Goal: Task Accomplishment & Management: Use online tool/utility

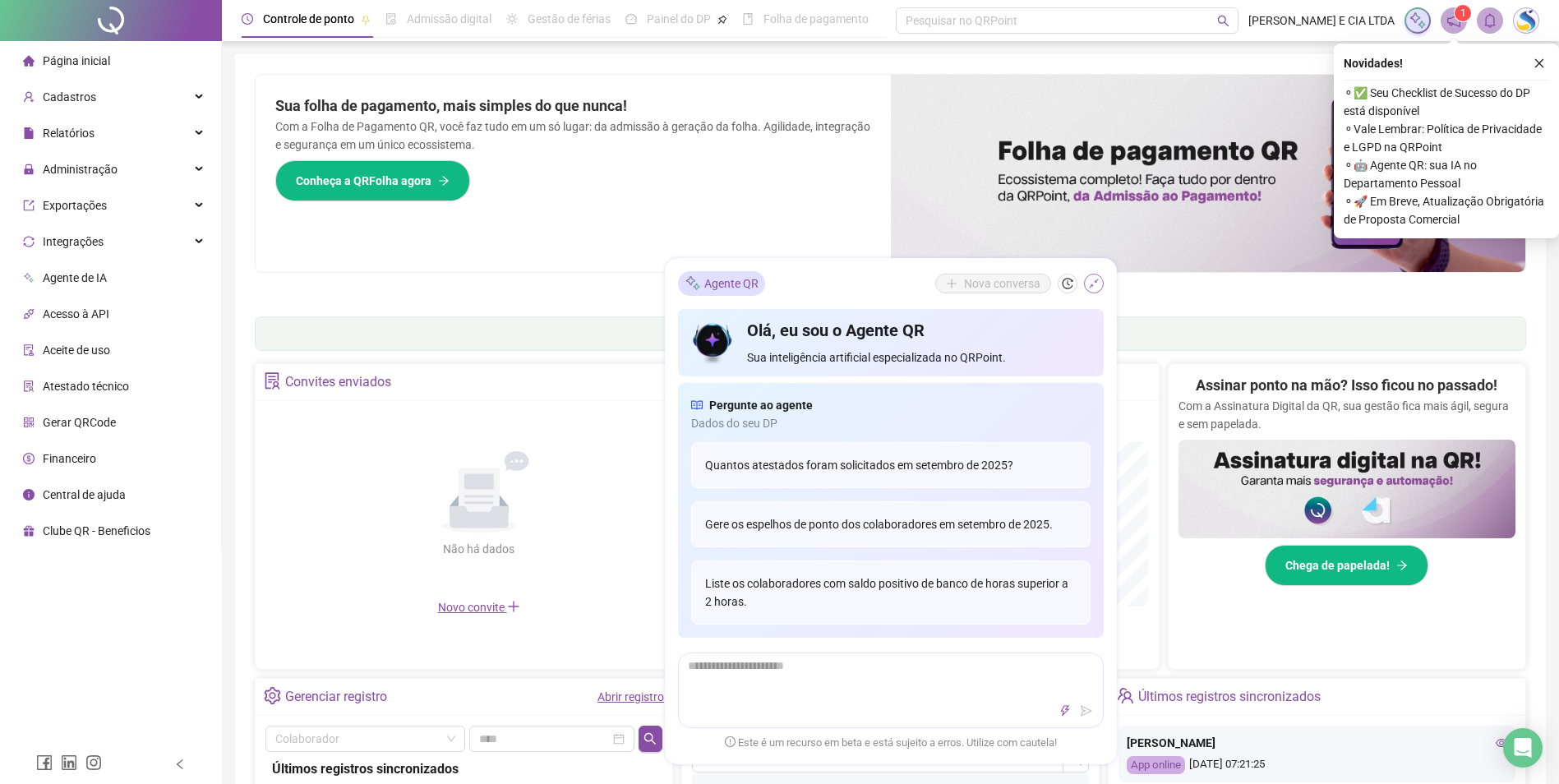
click at [1092, 284] on icon "shrink" at bounding box center [1093, 283] width 11 height 11
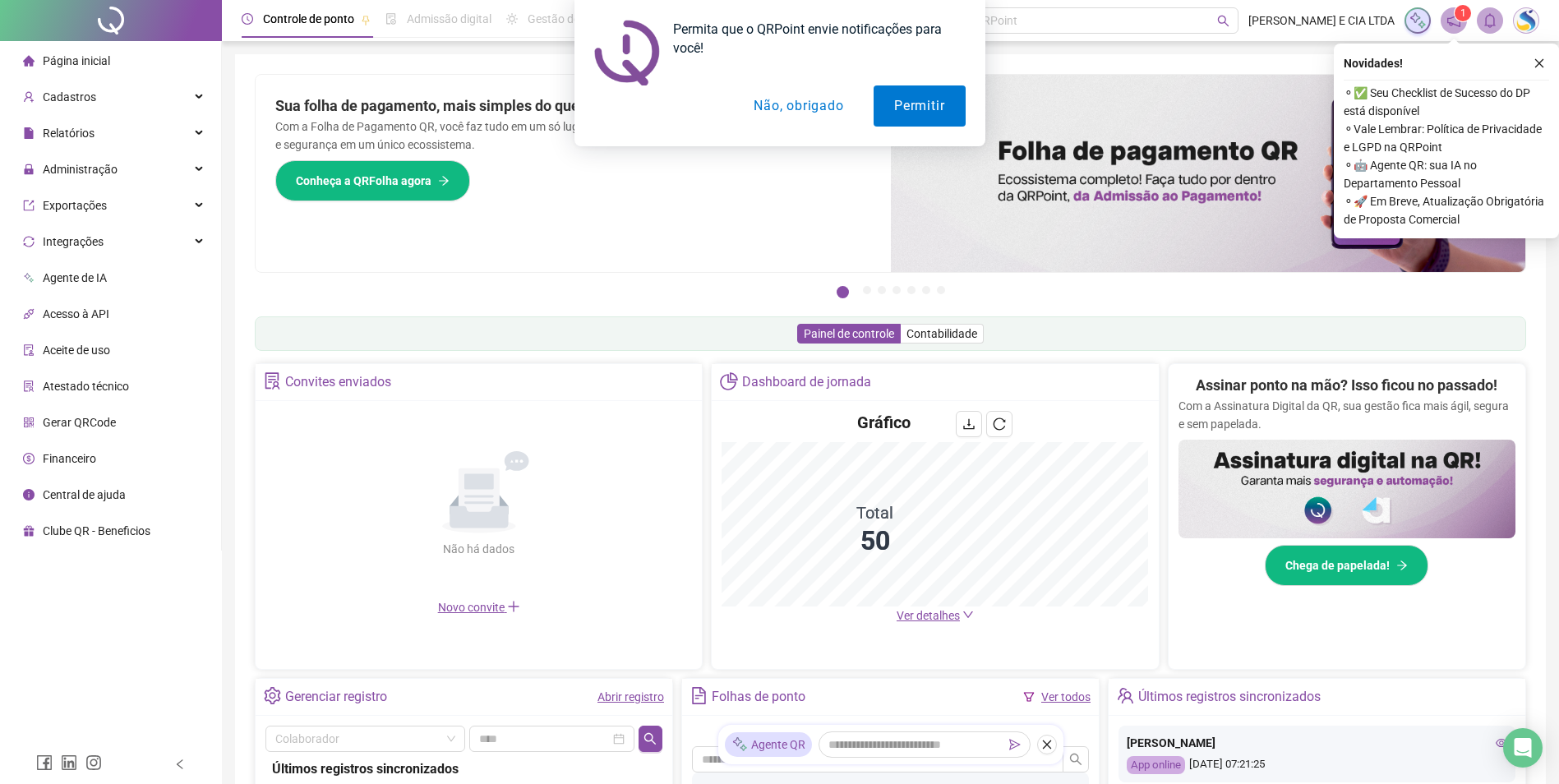
click at [1540, 60] on div "Permita que o QRPoint envie notificações para você! Permitir Não, obrigado" at bounding box center [779, 73] width 1559 height 146
click at [759, 115] on button "Não, obrigado" at bounding box center [798, 105] width 131 height 41
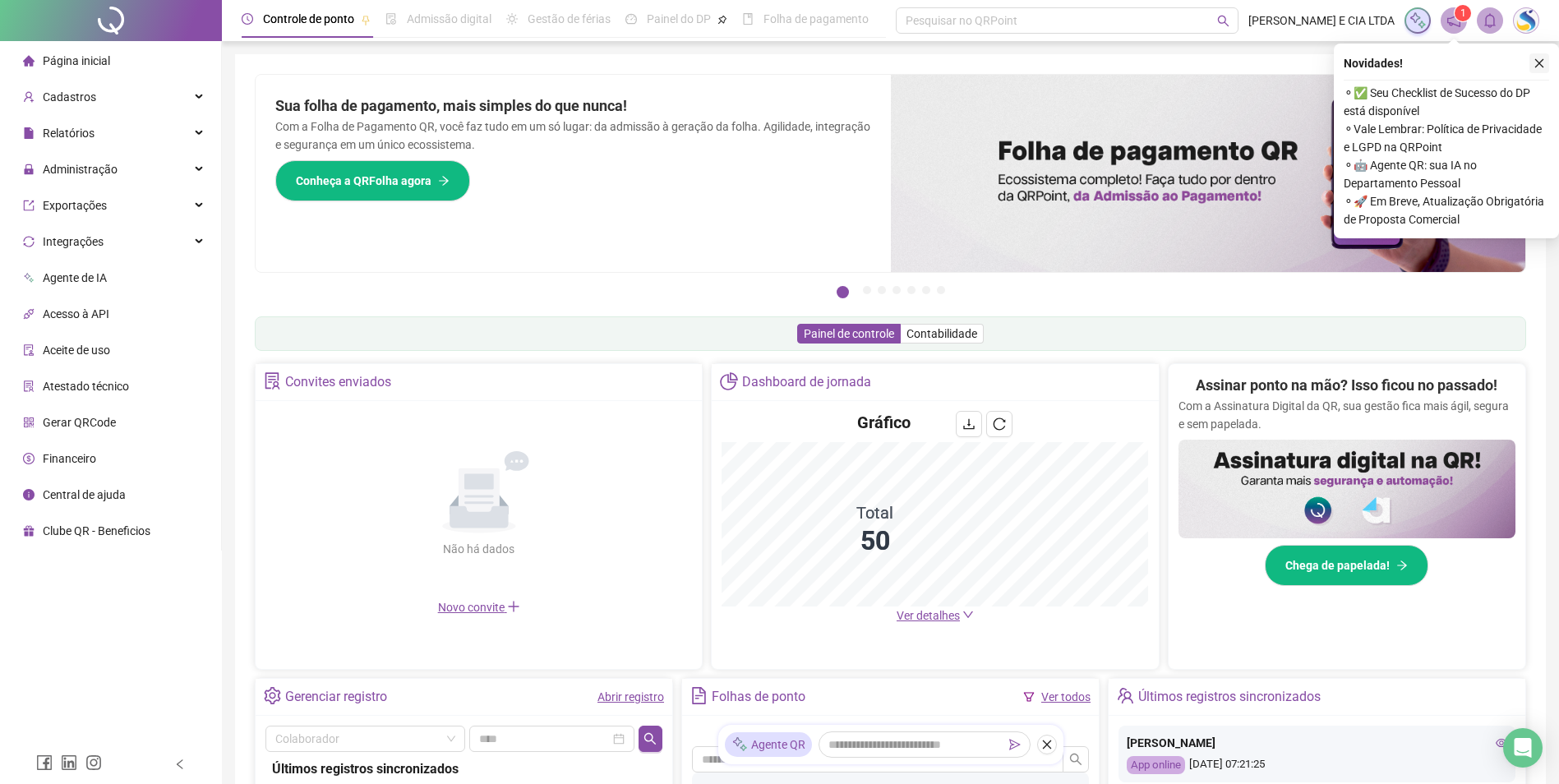
click at [1534, 62] on icon "close" at bounding box center [1538, 63] width 11 height 11
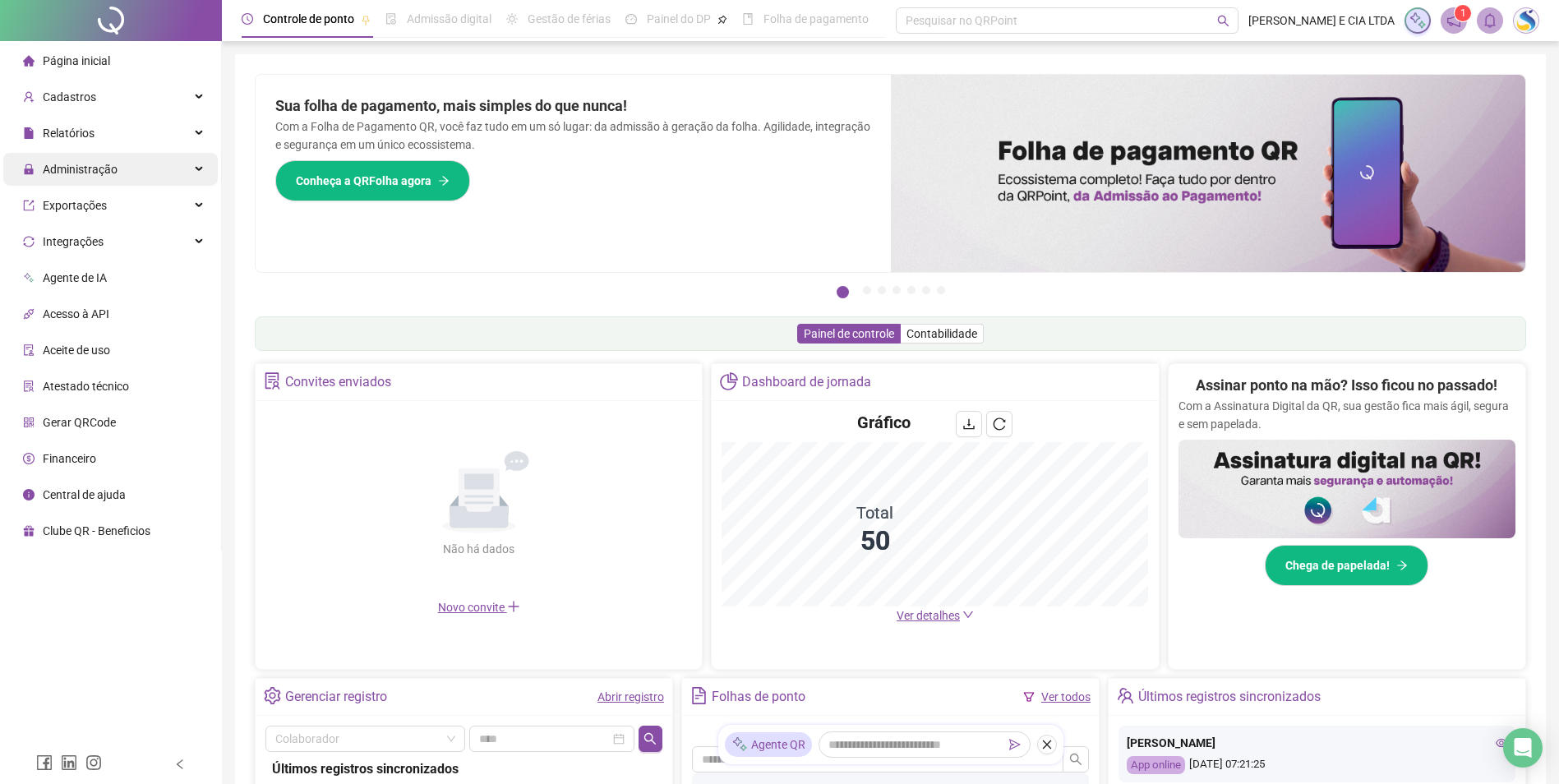
click at [82, 171] on span "Administração" at bounding box center [80, 169] width 75 height 13
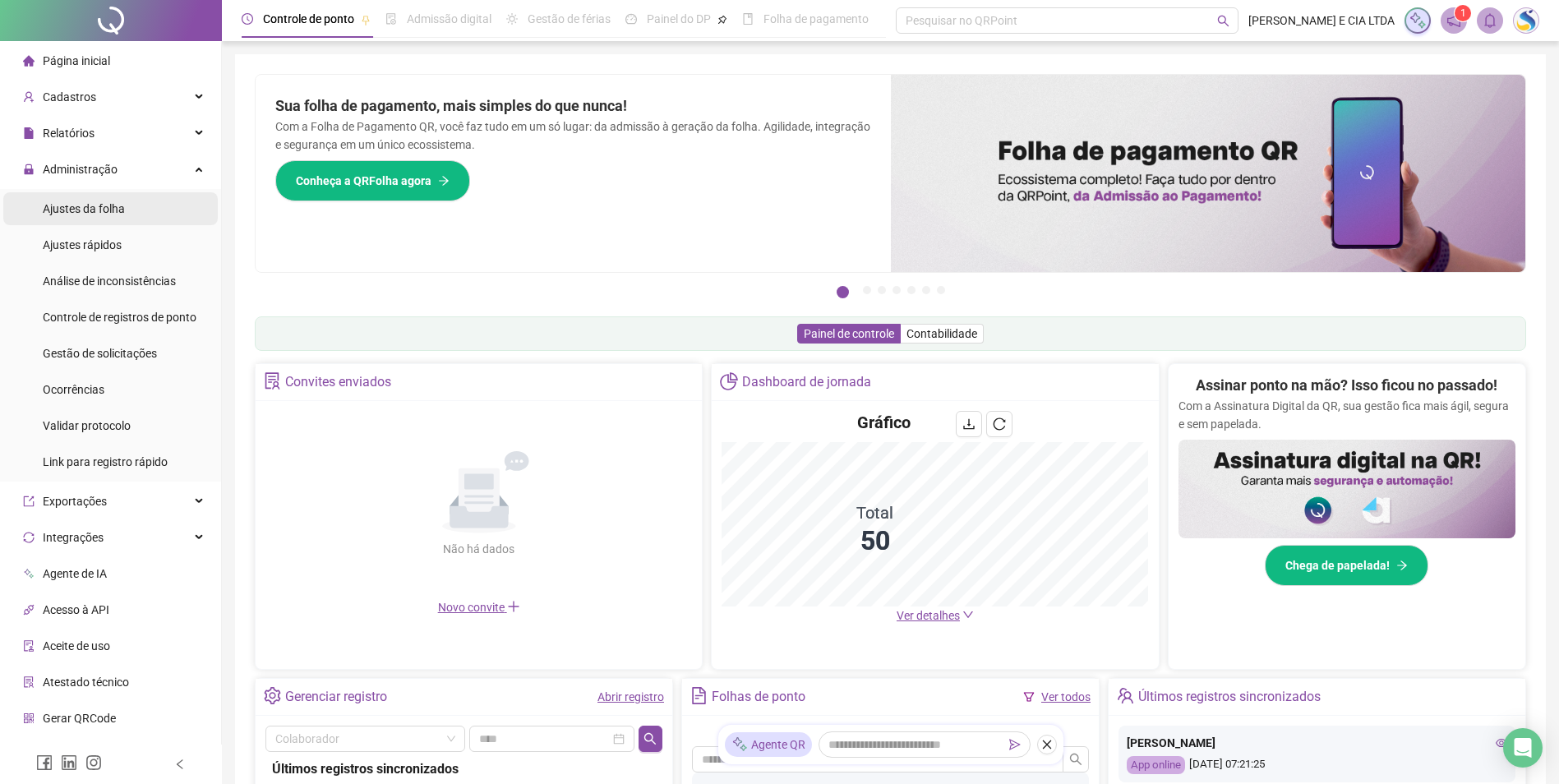
click at [79, 204] on span "Ajustes da folha" at bounding box center [84, 208] width 82 height 13
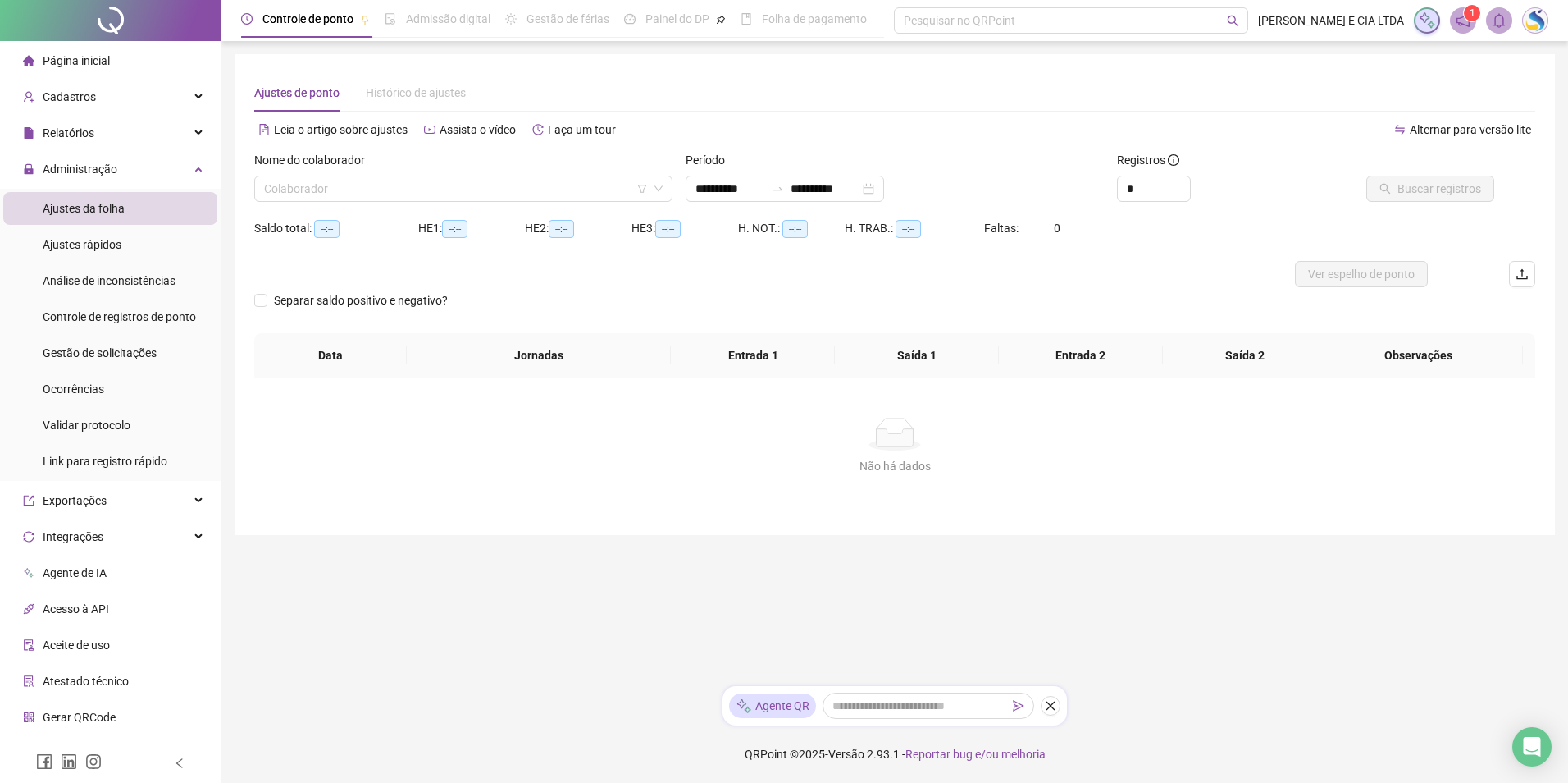
type input "**********"
click at [386, 195] on input "search" at bounding box center [456, 189] width 384 height 24
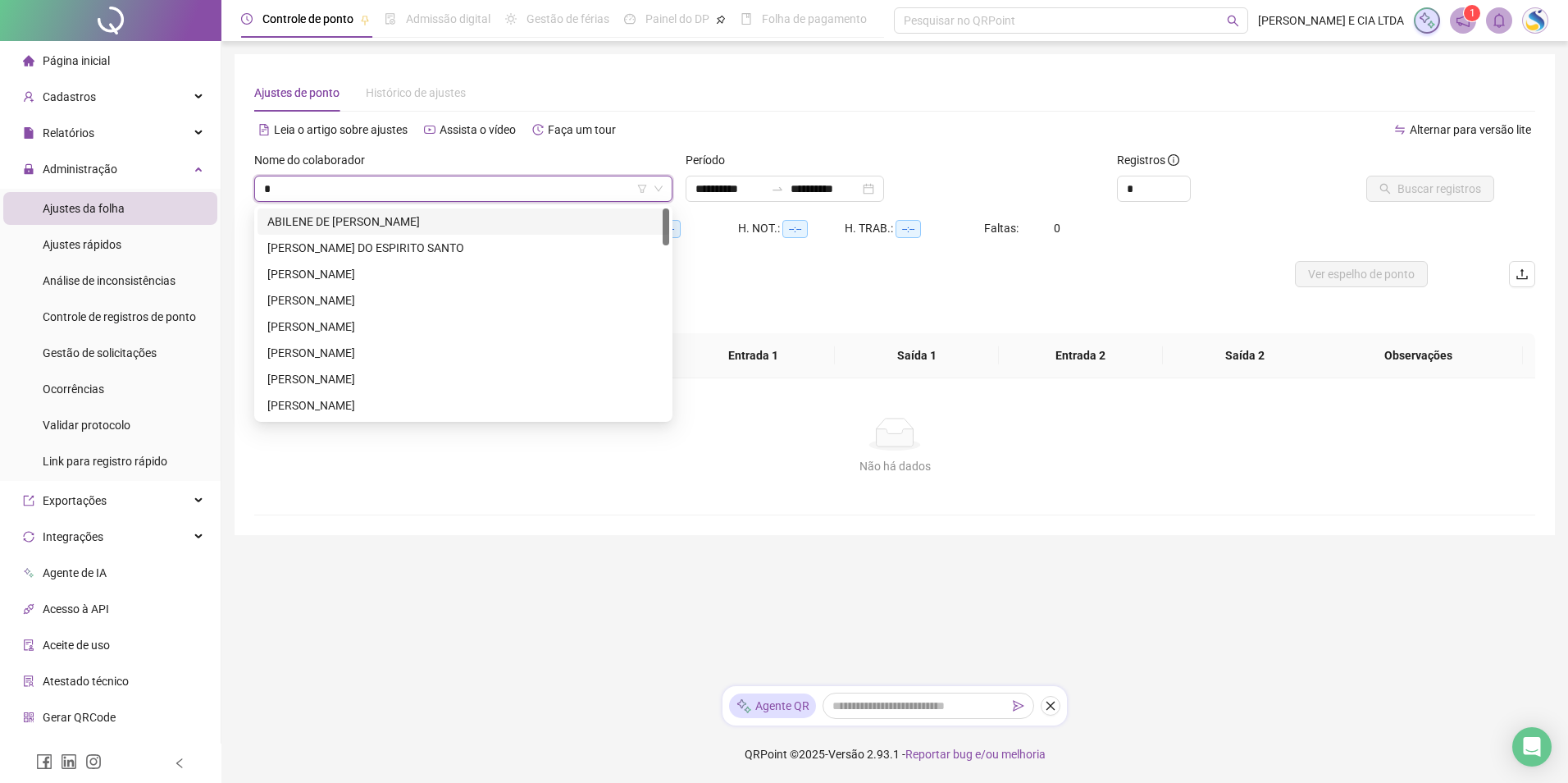
type input "**"
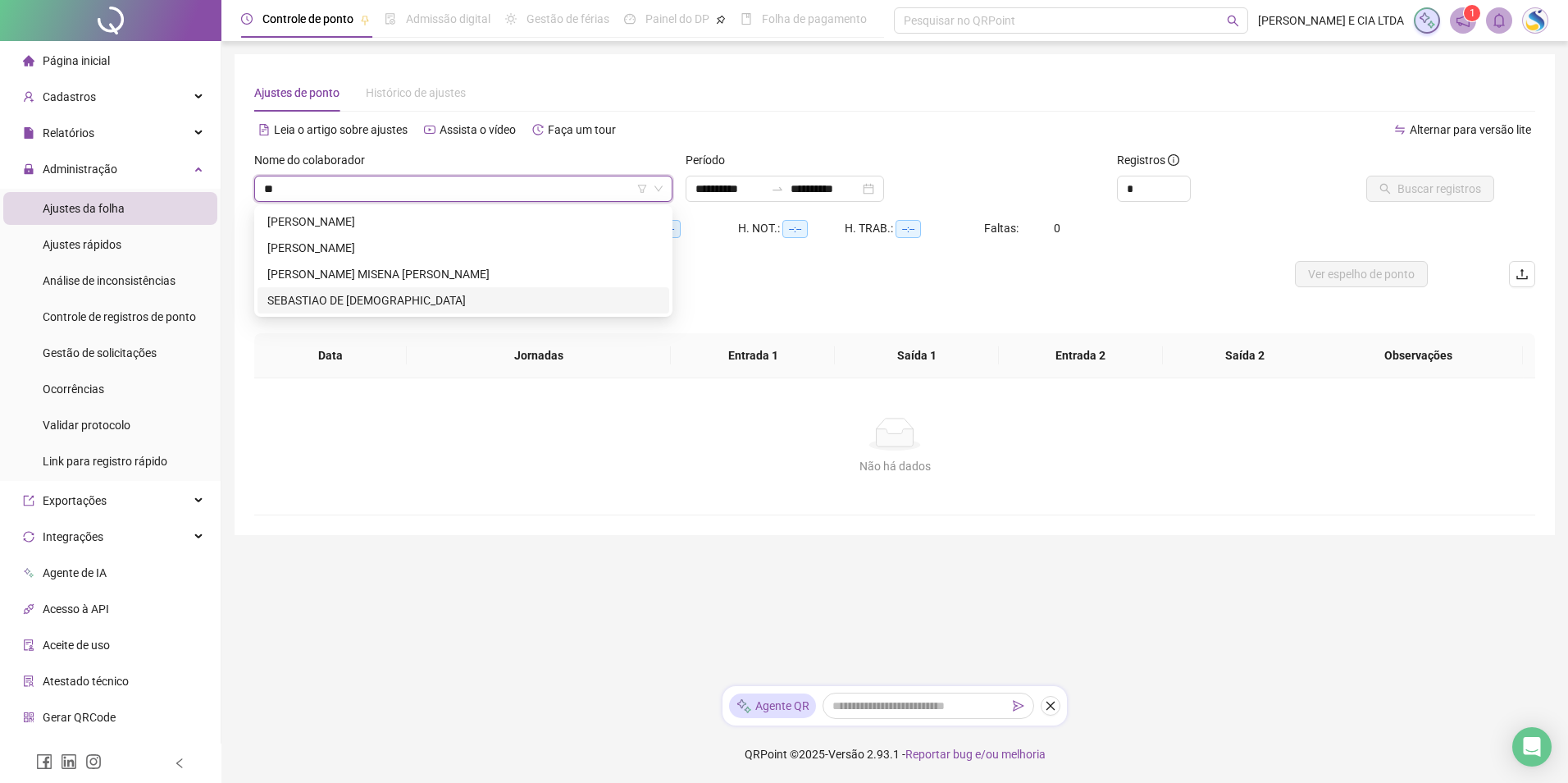
click at [377, 299] on div "SEBASTIAO DE [DEMOGRAPHIC_DATA]" at bounding box center [463, 300] width 392 height 18
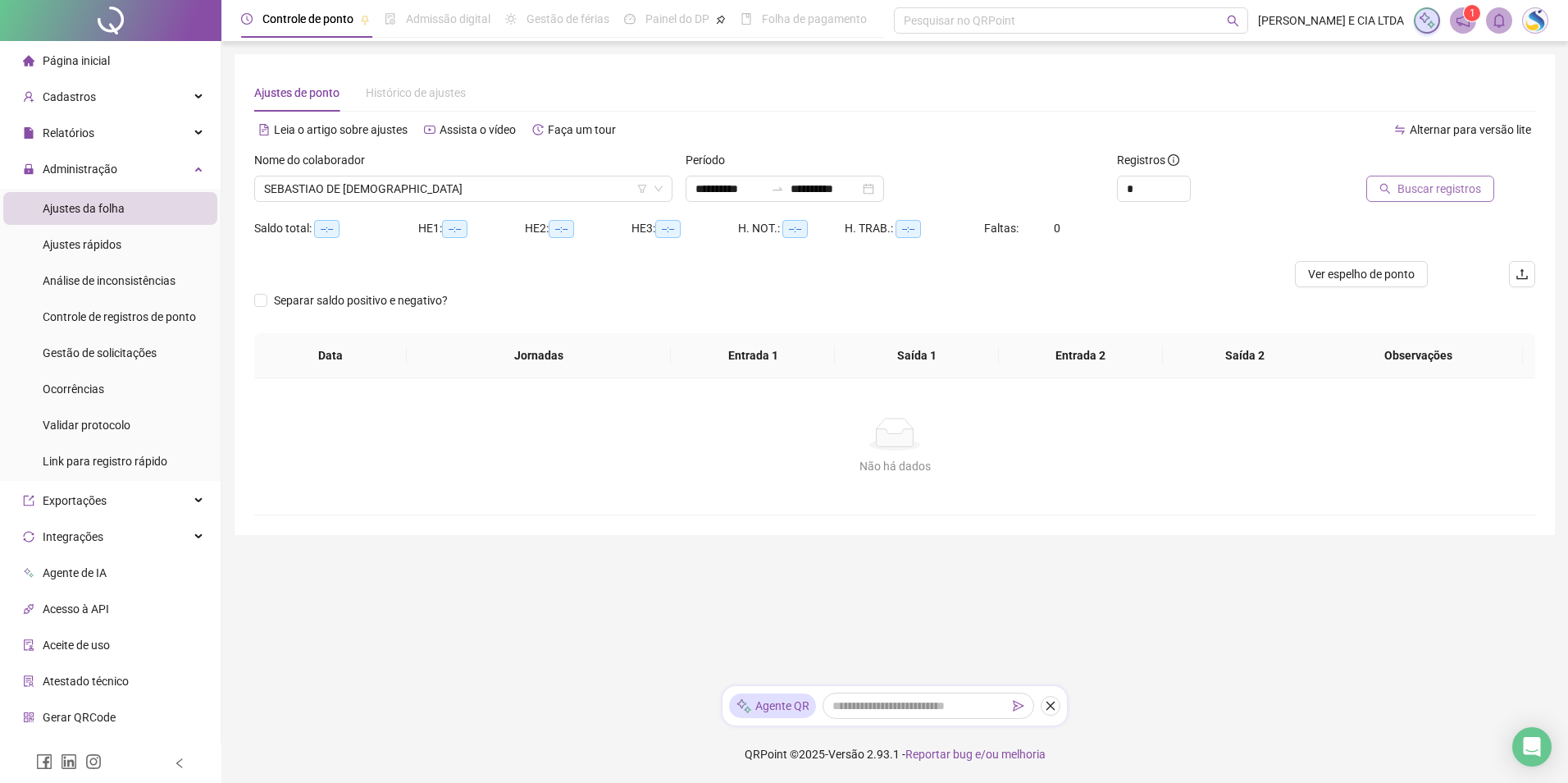
click at [1386, 182] on button "Buscar registros" at bounding box center [1430, 189] width 128 height 26
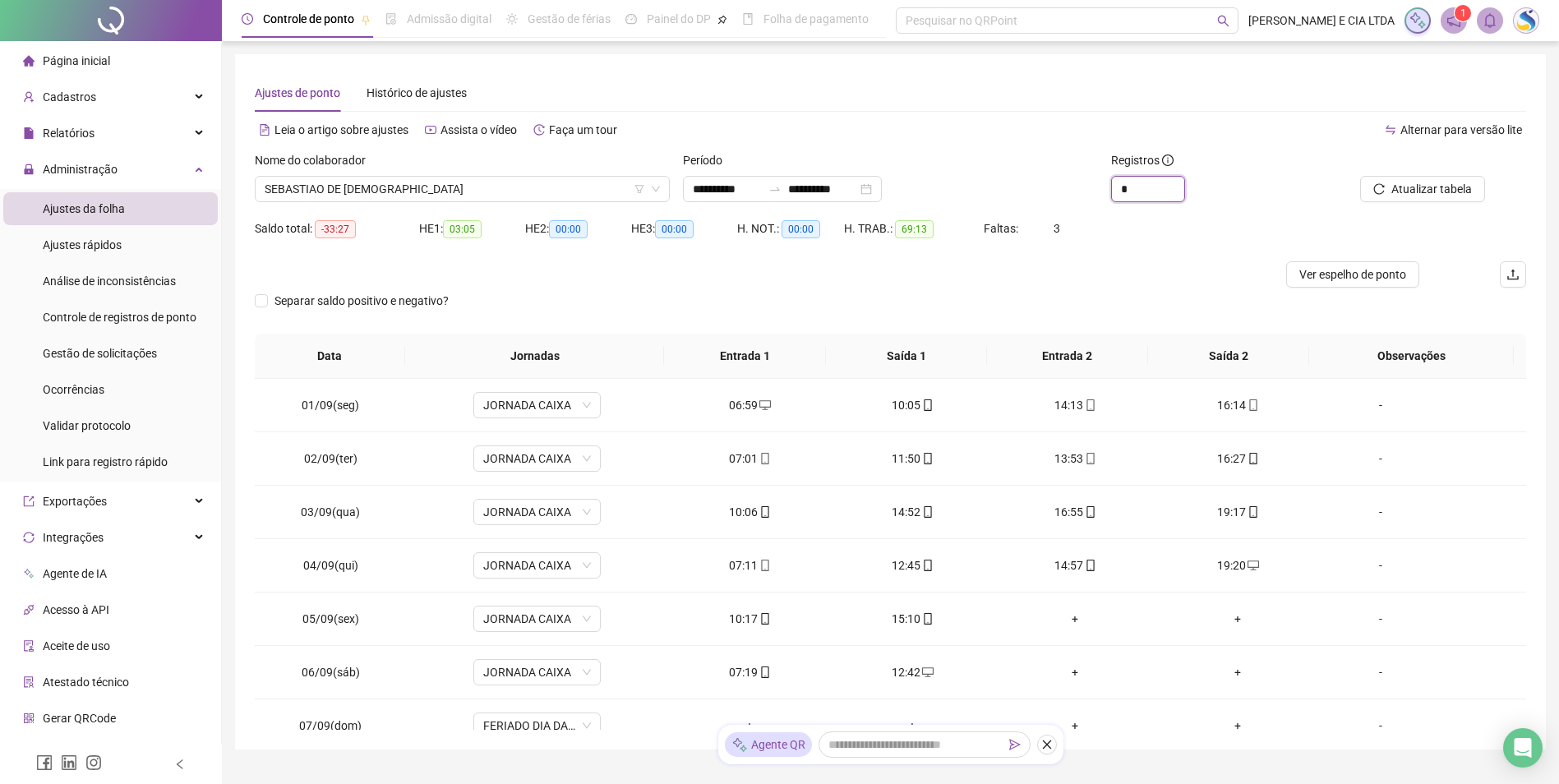
drag, startPoint x: 1139, startPoint y: 185, endPoint x: 1092, endPoint y: 184, distance: 47.0
click at [1092, 184] on div "**********" at bounding box center [890, 184] width 1284 height 64
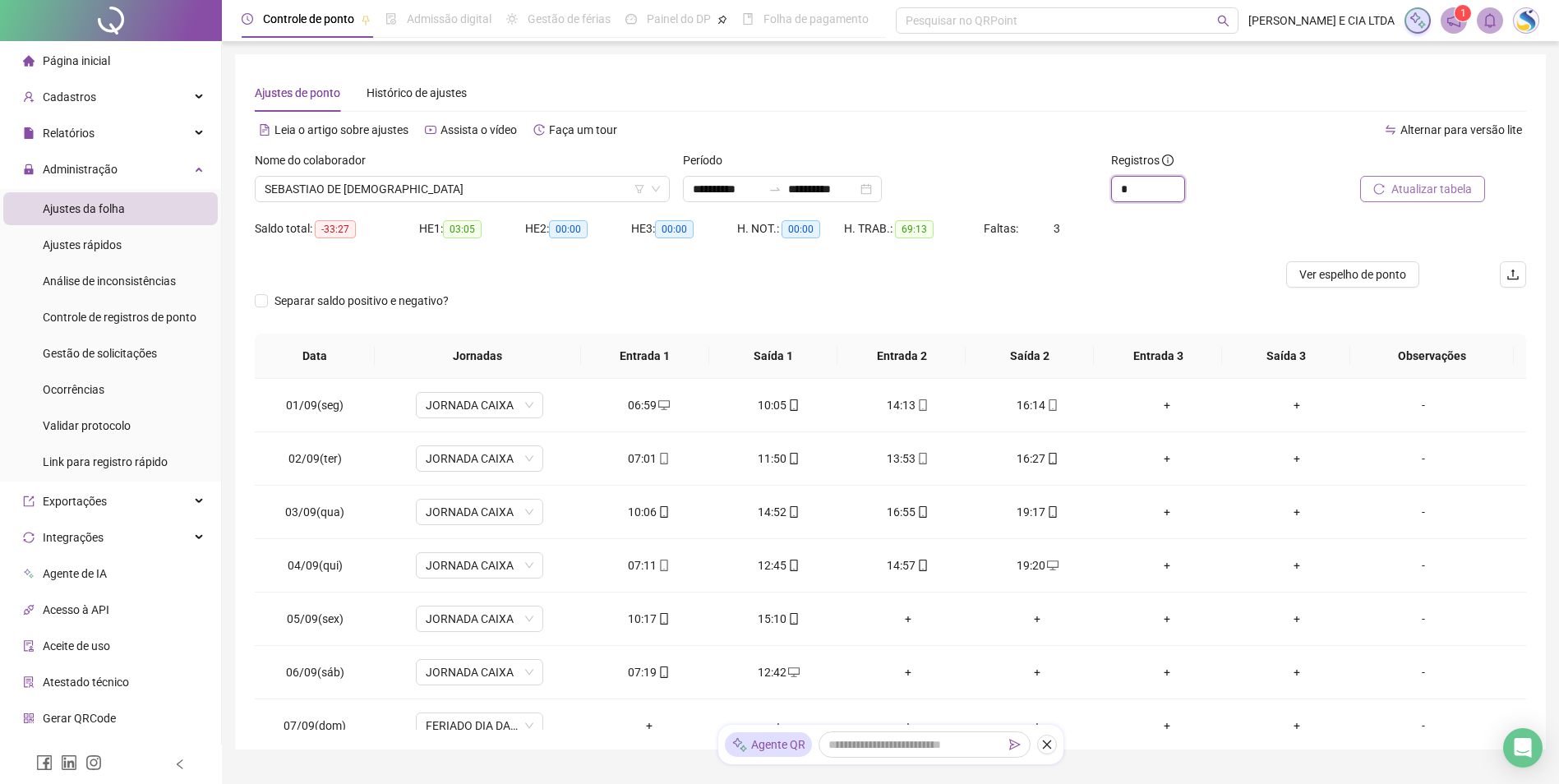
type input "*"
click at [1394, 198] on button "Atualizar tabela" at bounding box center [1421, 189] width 124 height 26
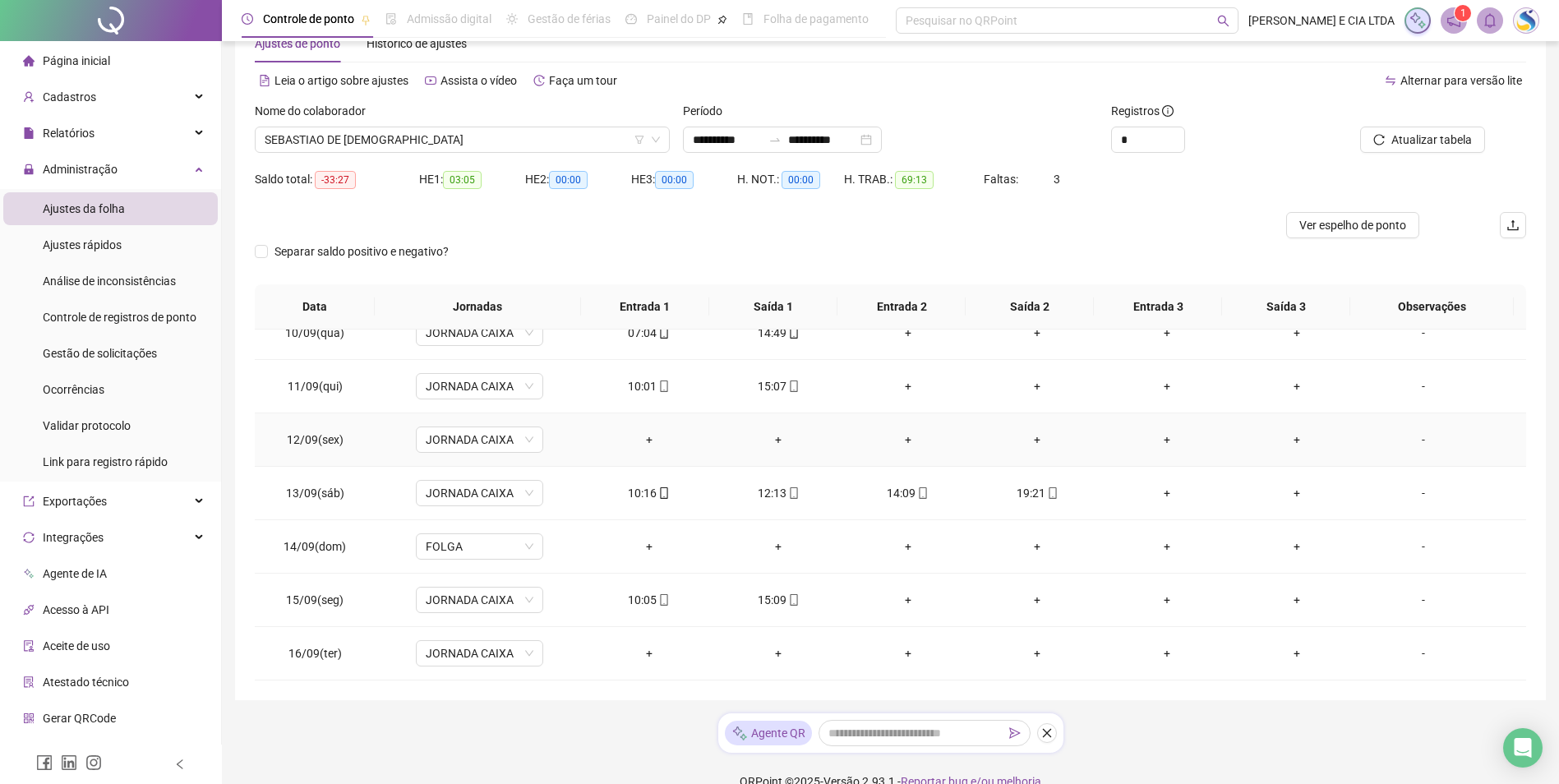
scroll to position [76, 0]
